Goal: Information Seeking & Learning: Learn about a topic

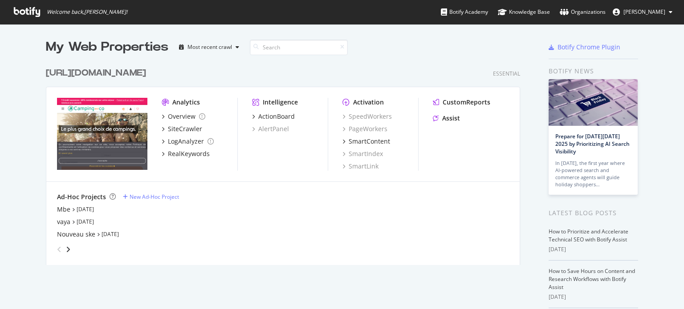
scroll to position [303, 670]
click at [110, 74] on div "[URL][DOMAIN_NAME]" at bounding box center [96, 73] width 100 height 13
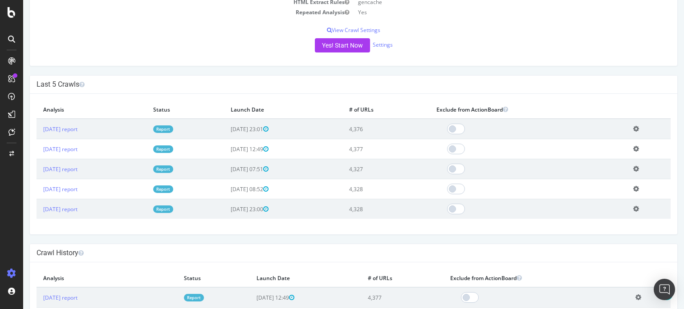
scroll to position [223, 0]
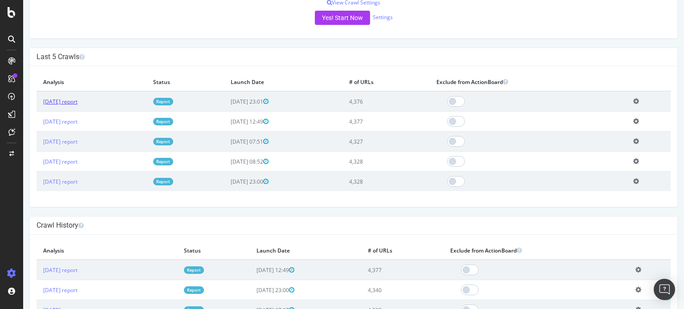
click at [74, 102] on link "[DATE] report" at bounding box center [60, 102] width 34 height 8
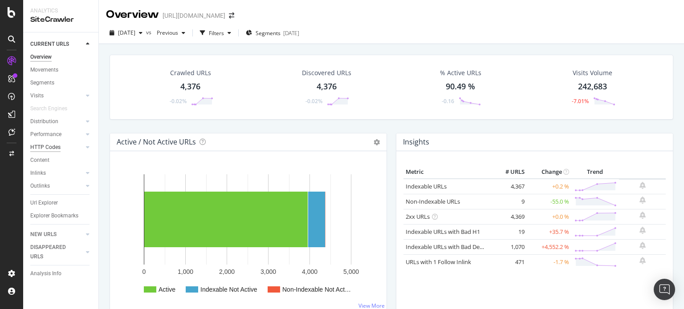
click at [42, 148] on div "HTTP Codes" at bounding box center [45, 147] width 30 height 9
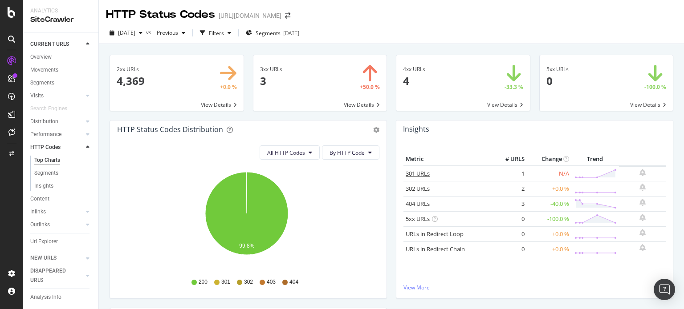
click at [409, 176] on link "301 URLs" at bounding box center [417, 174] width 24 height 8
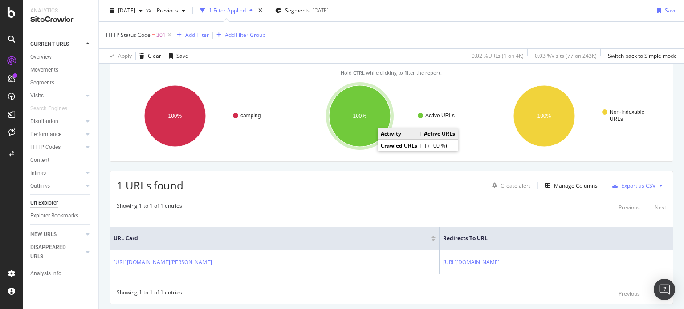
scroll to position [77, 0]
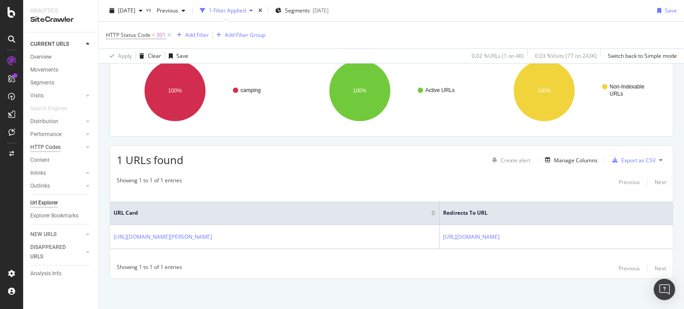
click at [43, 149] on div "HTTP Codes" at bounding box center [45, 147] width 30 height 9
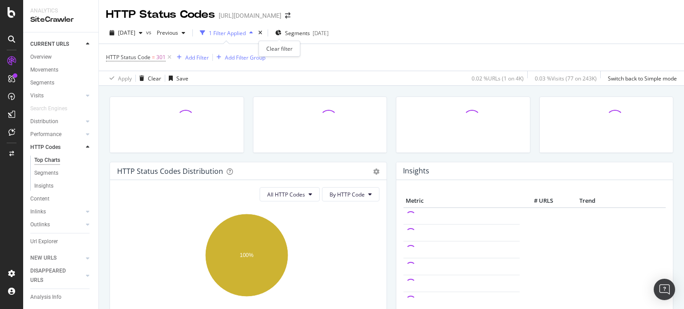
drag, startPoint x: 279, startPoint y: 32, endPoint x: 249, endPoint y: 71, distance: 49.8
click at [262, 31] on icon "times" at bounding box center [260, 32] width 4 height 5
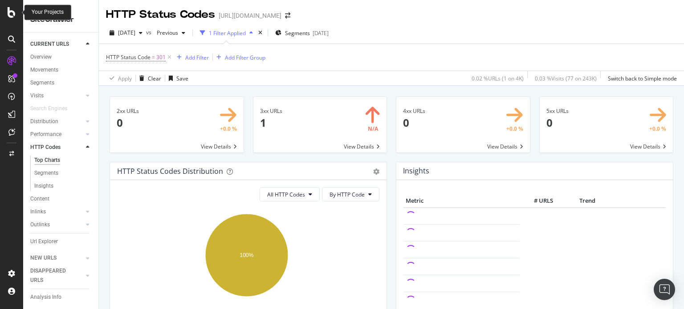
click at [13, 12] on icon at bounding box center [12, 12] width 8 height 11
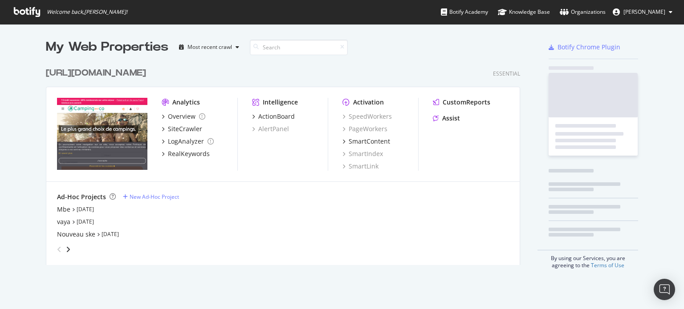
scroll to position [303, 670]
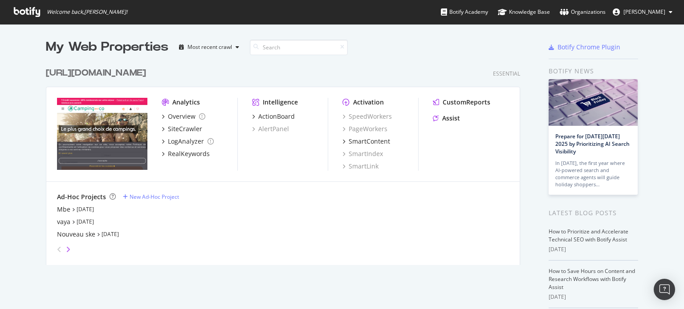
click at [66, 249] on icon "angle-right" at bounding box center [68, 249] width 4 height 7
click at [57, 251] on icon "angle-left" at bounding box center [59, 249] width 4 height 7
click at [61, 218] on div "vaya" at bounding box center [63, 222] width 13 height 9
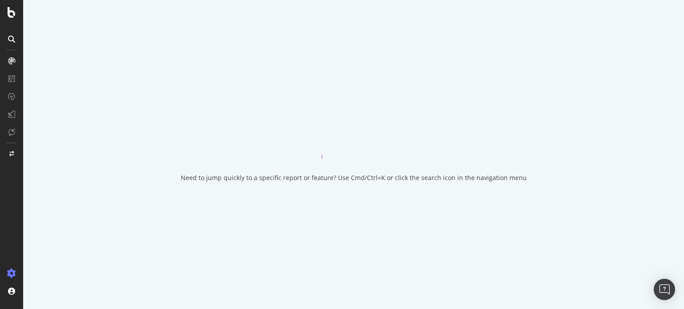
click at [61, 214] on div "Need to jump quickly to a specific report or feature? Use Cmd/Ctrl+K or click t…" at bounding box center [353, 154] width 660 height 309
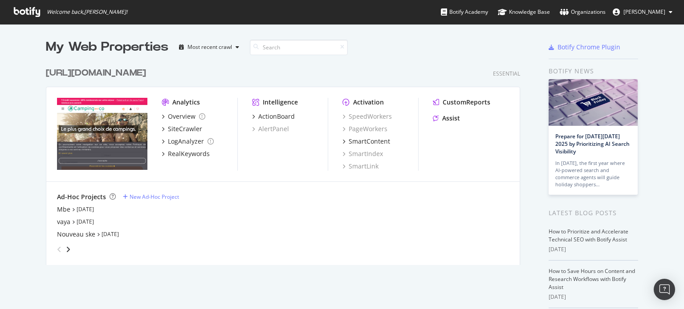
scroll to position [303, 670]
click at [72, 210] on icon "grid" at bounding box center [73, 209] width 3 height 4
click at [60, 211] on div "Mbe" at bounding box center [63, 209] width 13 height 9
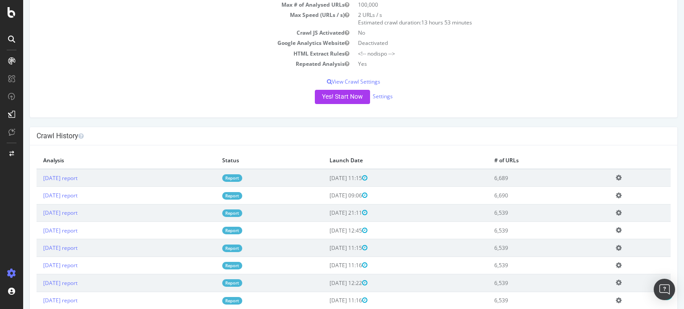
scroll to position [134, 0]
click at [242, 178] on link "Report" at bounding box center [232, 178] width 20 height 8
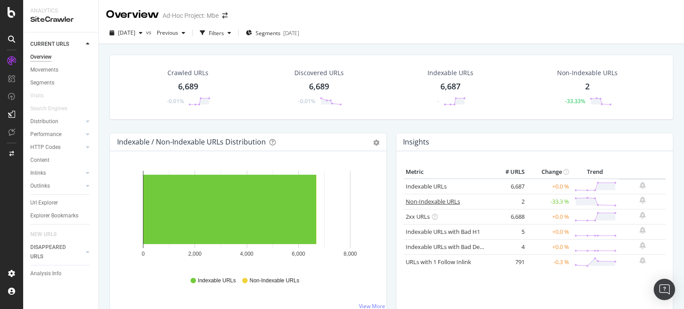
click at [425, 200] on link "Non-Indexable URLs" at bounding box center [432, 202] width 54 height 8
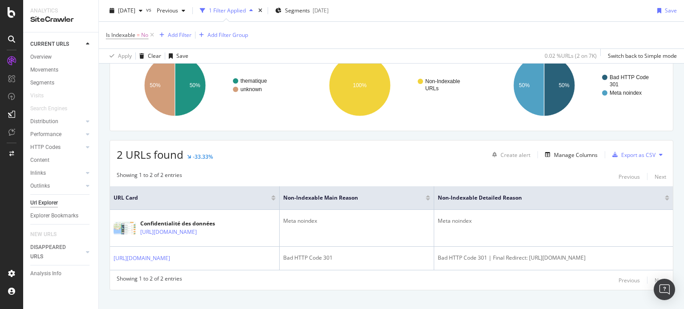
scroll to position [102, 0]
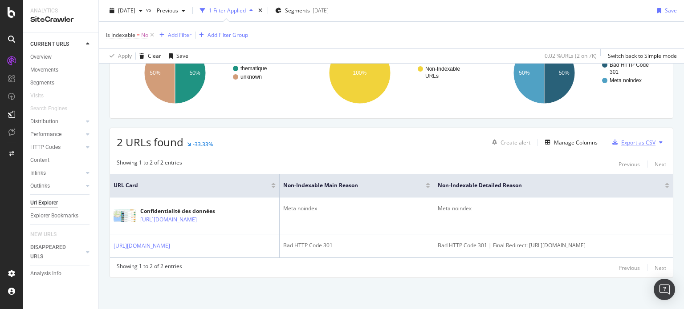
click at [626, 139] on div "Export as CSV" at bounding box center [638, 143] width 34 height 8
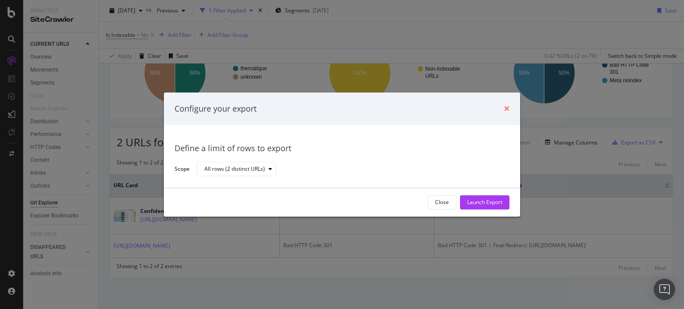
click at [508, 108] on icon "times" at bounding box center [506, 108] width 5 height 7
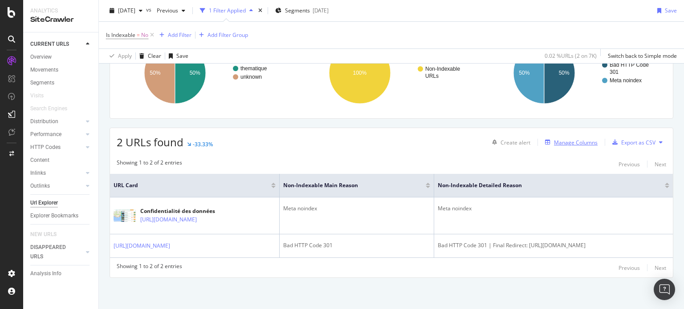
click at [558, 139] on div "Manage Columns" at bounding box center [576, 143] width 44 height 8
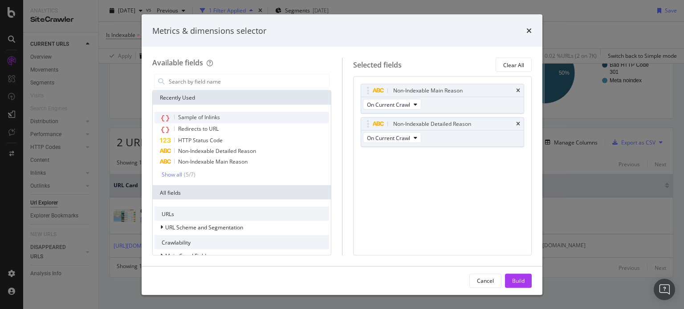
click at [181, 116] on span "Sample of Inlinks" at bounding box center [199, 117] width 42 height 8
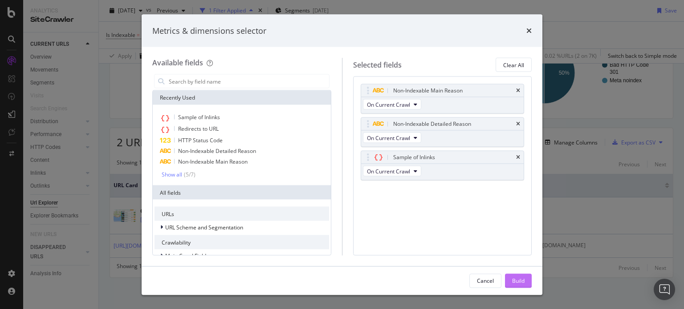
click at [526, 285] on button "Build" at bounding box center [518, 281] width 27 height 14
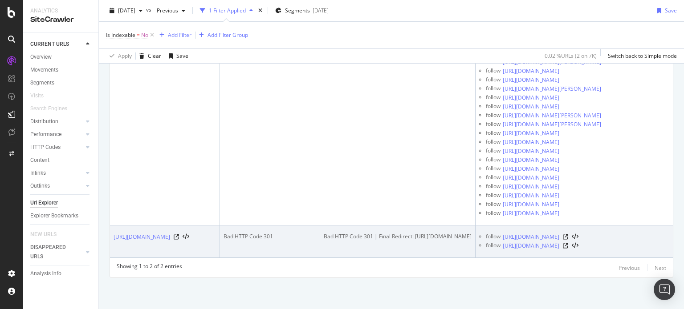
drag, startPoint x: 591, startPoint y: 251, endPoint x: 114, endPoint y: 206, distance: 479.1
click at [114, 226] on tr "[URL][DOMAIN_NAME] Bad HTTP Code 301 Bad HTTP Code 301 | Final Redirect: [URL][…" at bounding box center [404, 242] width 588 height 32
copy tr "[URL][DOMAIN_NAME] Bad HTTP Code 301 Bad HTTP Code 301 | Final Redirect: [URL][…"
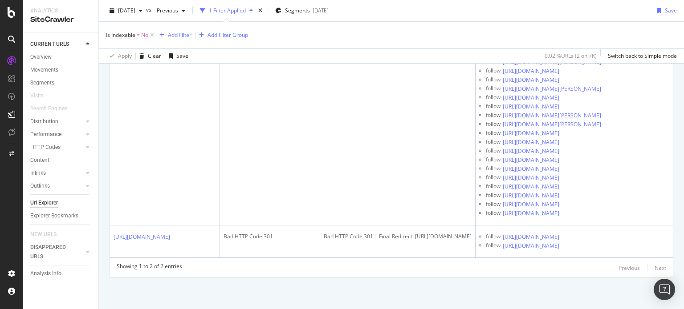
click at [13, 7] on div at bounding box center [11, 154] width 23 height 309
click at [13, 8] on icon at bounding box center [12, 12] width 8 height 11
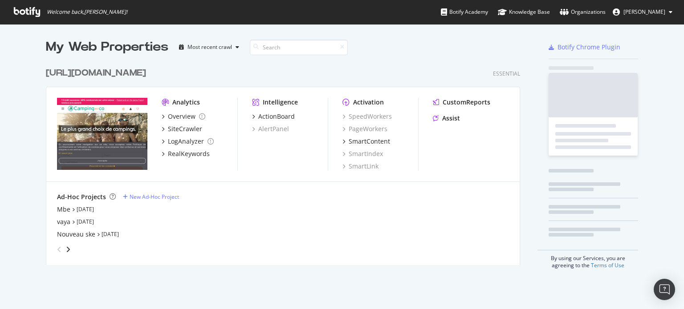
scroll to position [303, 670]
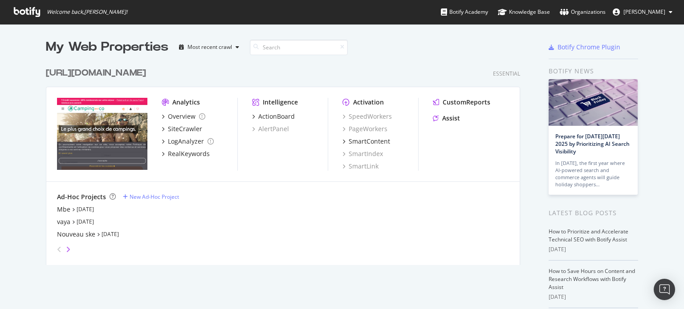
click at [66, 247] on icon "angle-right" at bounding box center [68, 249] width 4 height 7
click at [70, 207] on div "[DOMAIN_NAME]" at bounding box center [82, 209] width 51 height 9
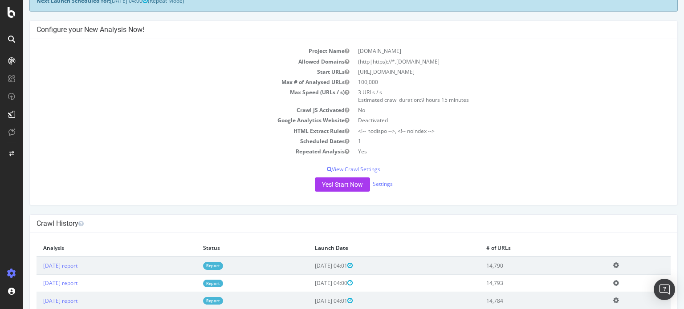
scroll to position [178, 0]
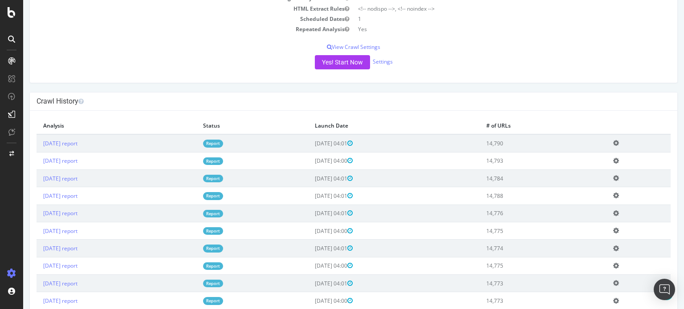
click at [223, 140] on link "Report" at bounding box center [213, 144] width 20 height 8
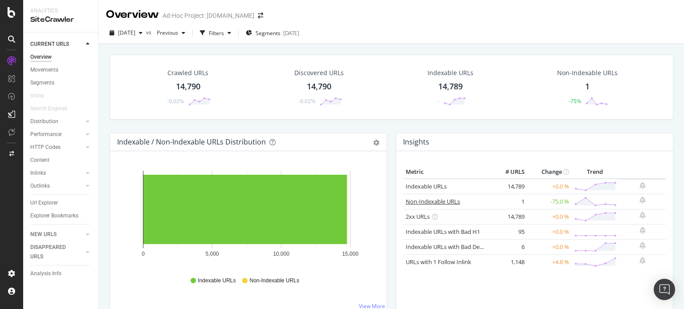
click at [411, 201] on link "Non-Indexable URLs" at bounding box center [432, 202] width 54 height 8
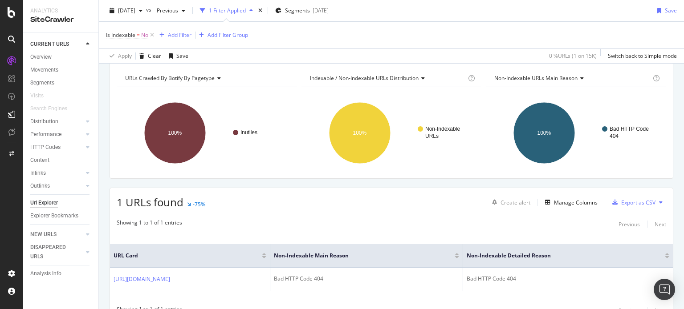
scroll to position [77, 0]
